Goal: Check status: Check status

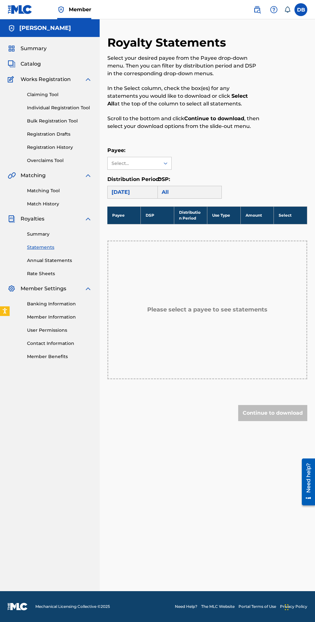
click at [32, 147] on link "Registration History" at bounding box center [59, 147] width 65 height 7
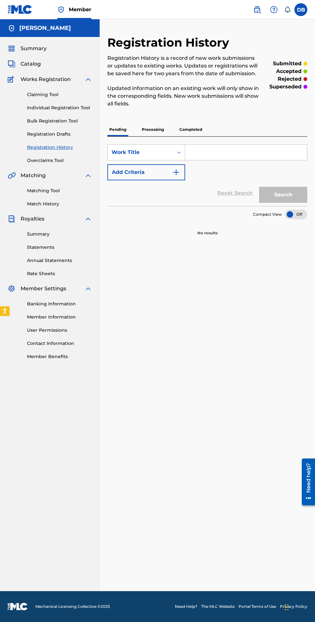
click at [158, 126] on p "Processing" at bounding box center [153, 130] width 26 height 14
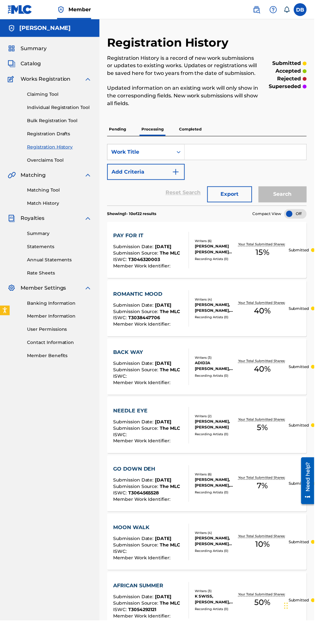
click at [199, 126] on p "Completed" at bounding box center [191, 130] width 27 height 14
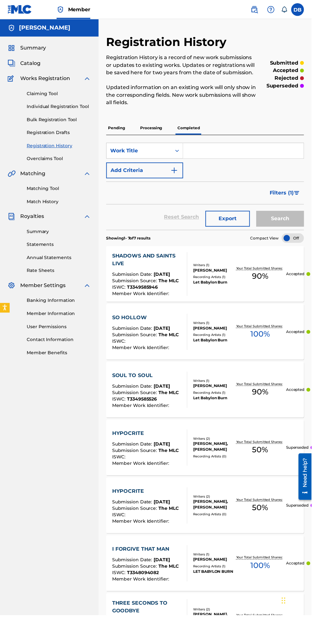
click at [25, 49] on span "Summary" at bounding box center [34, 49] width 26 height 8
